Goal: Check status: Check status

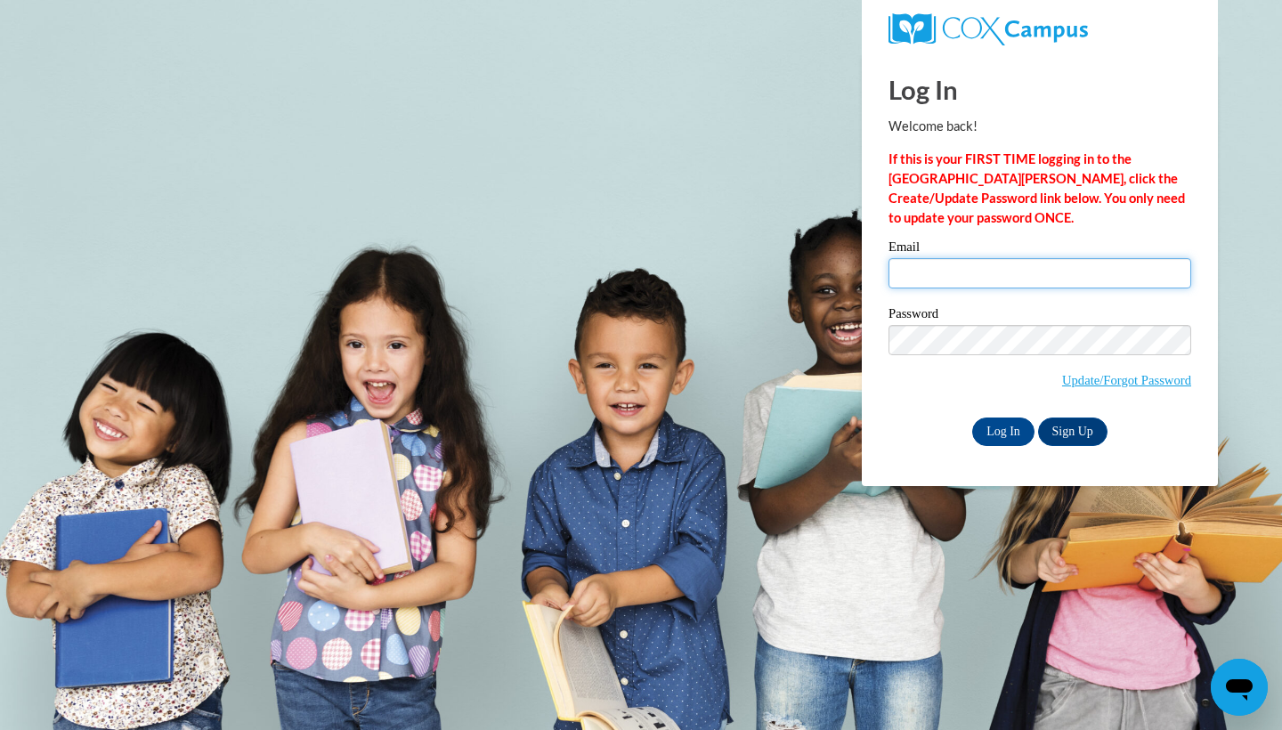
type input "taylortillman84@yahoo.com"
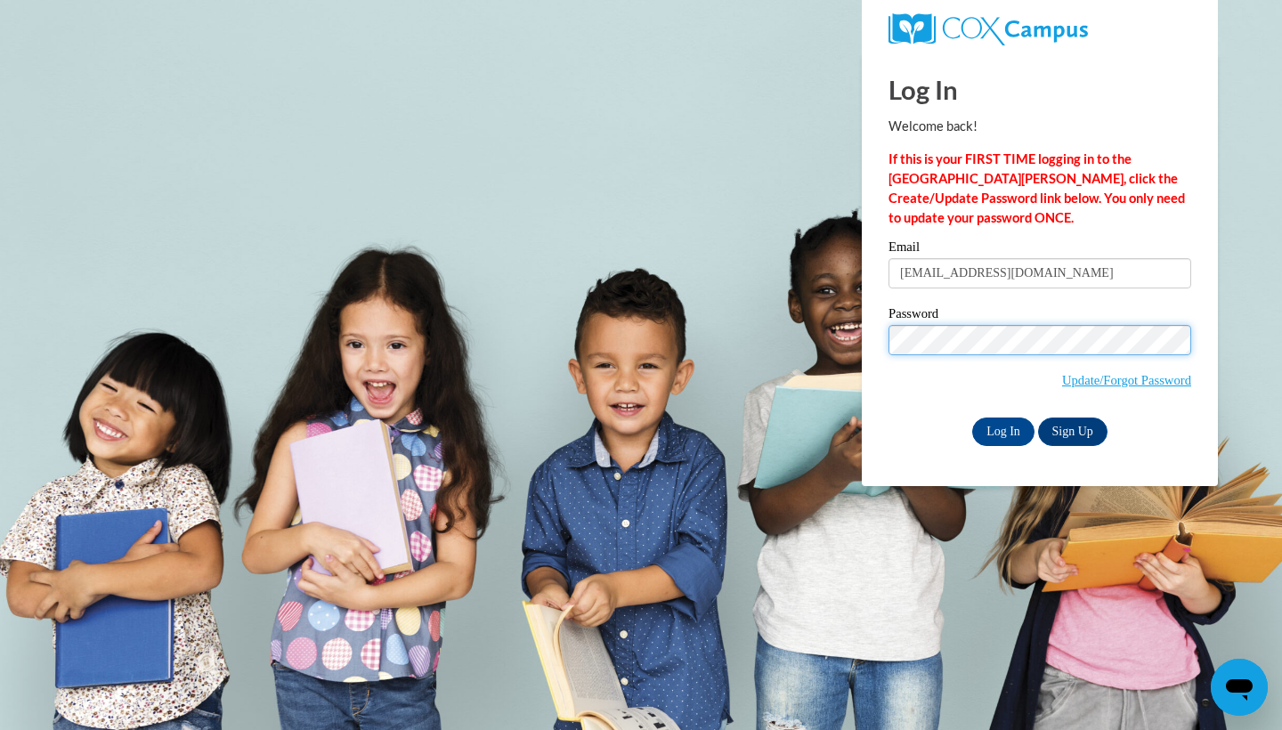
click at [1002, 430] on input "Log In" at bounding box center [1003, 432] width 62 height 28
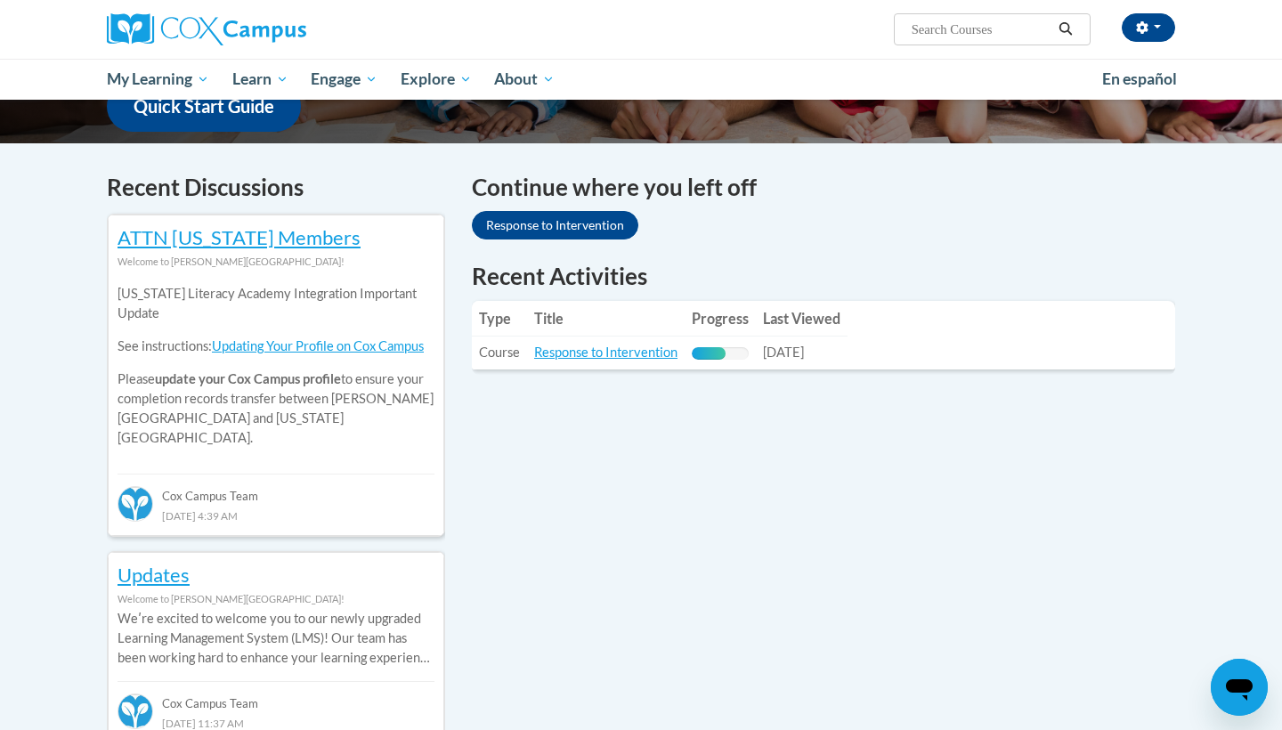
scroll to position [489, 0]
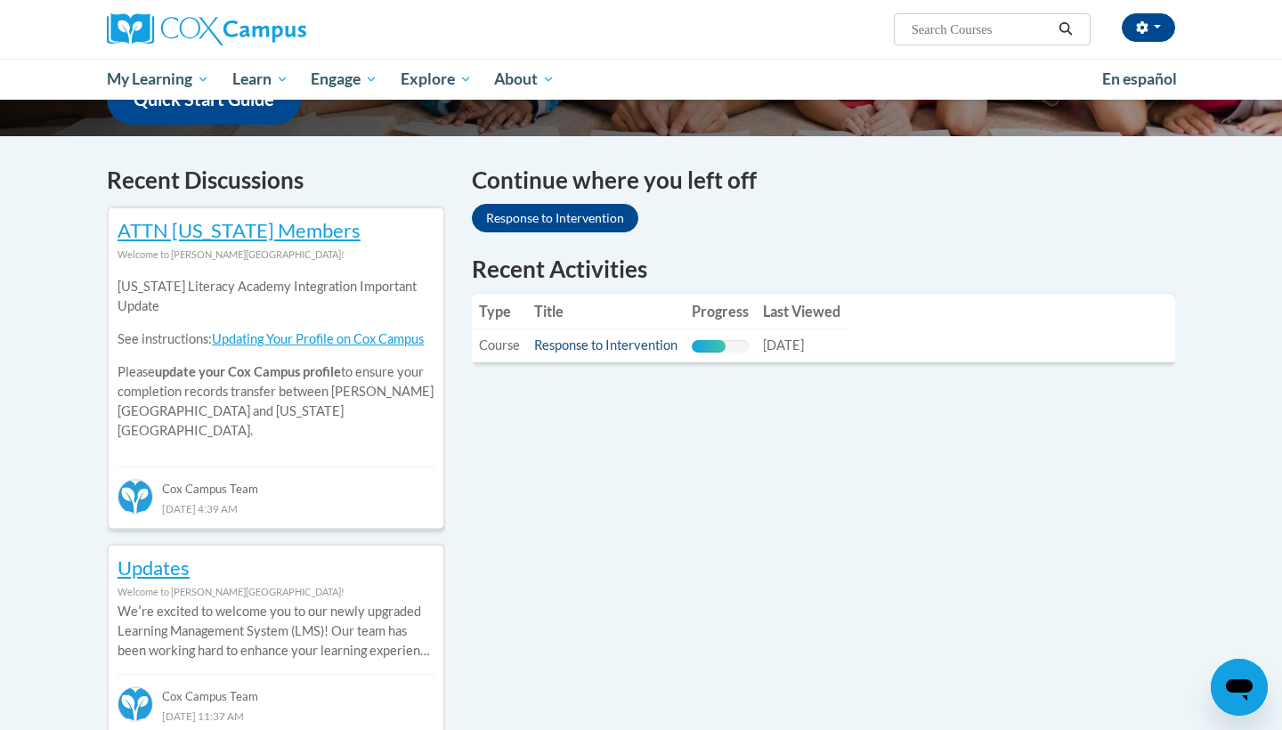
click at [573, 346] on link "Response to Intervention" at bounding box center [605, 345] width 143 height 15
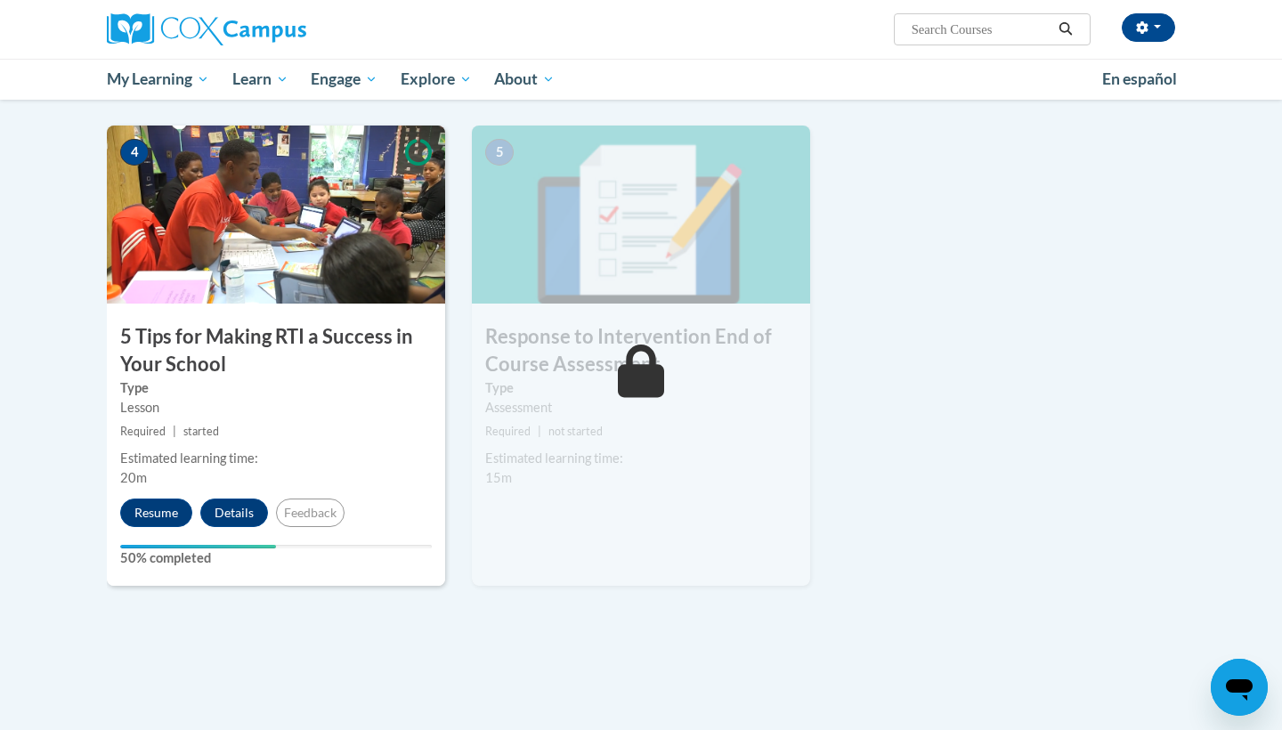
scroll to position [845, 0]
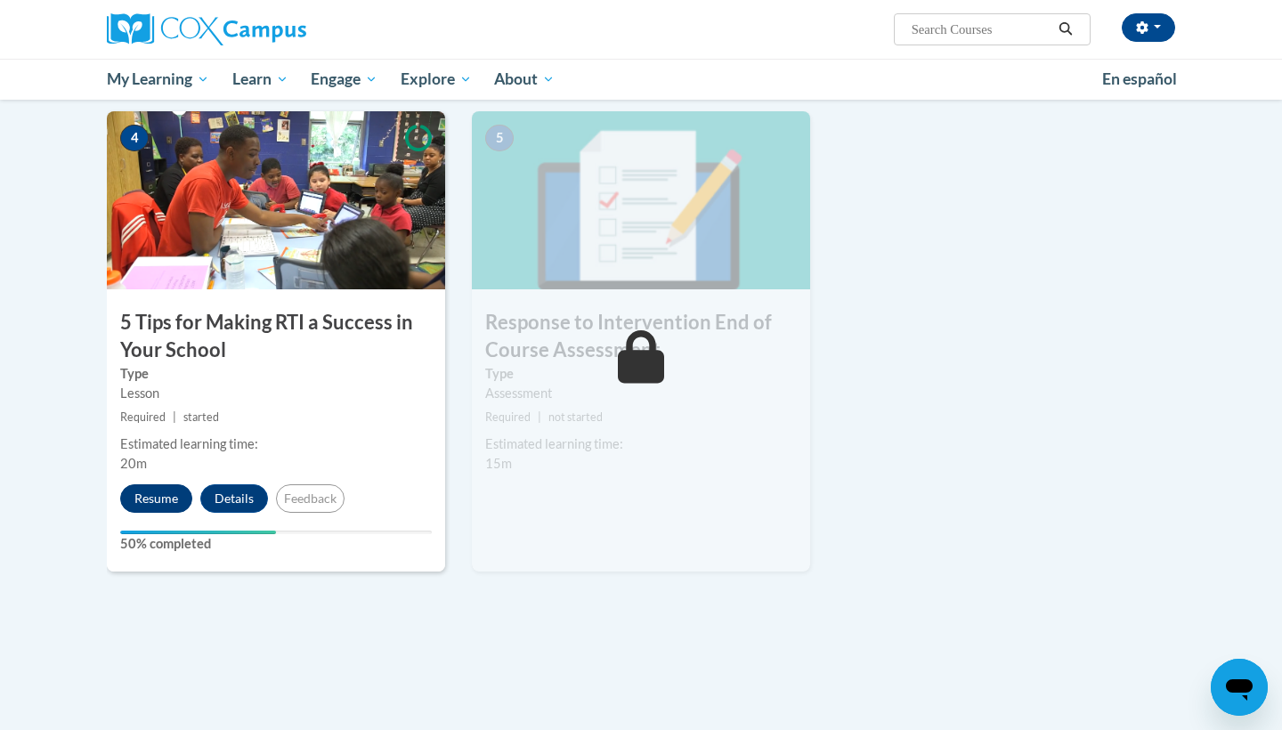
click at [158, 492] on button "Resume" at bounding box center [156, 498] width 72 height 28
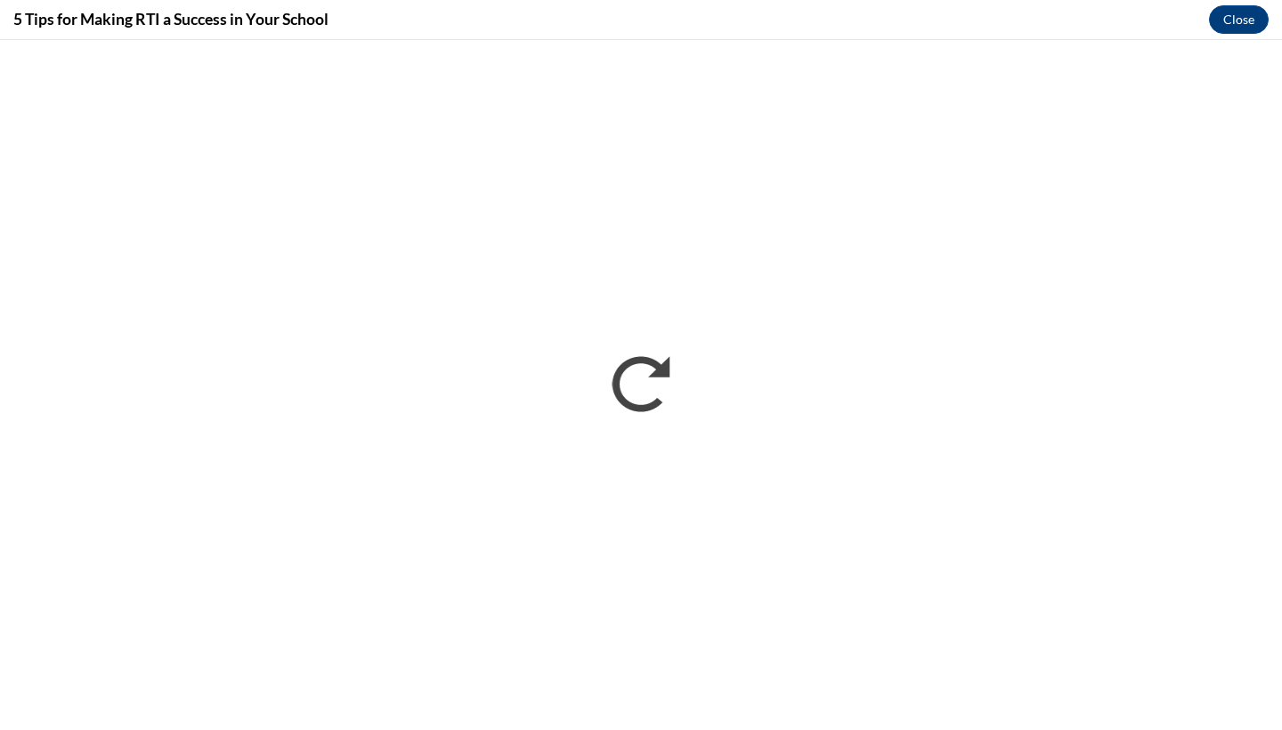
scroll to position [0, 0]
